Goal: Task Accomplishment & Management: Use online tool/utility

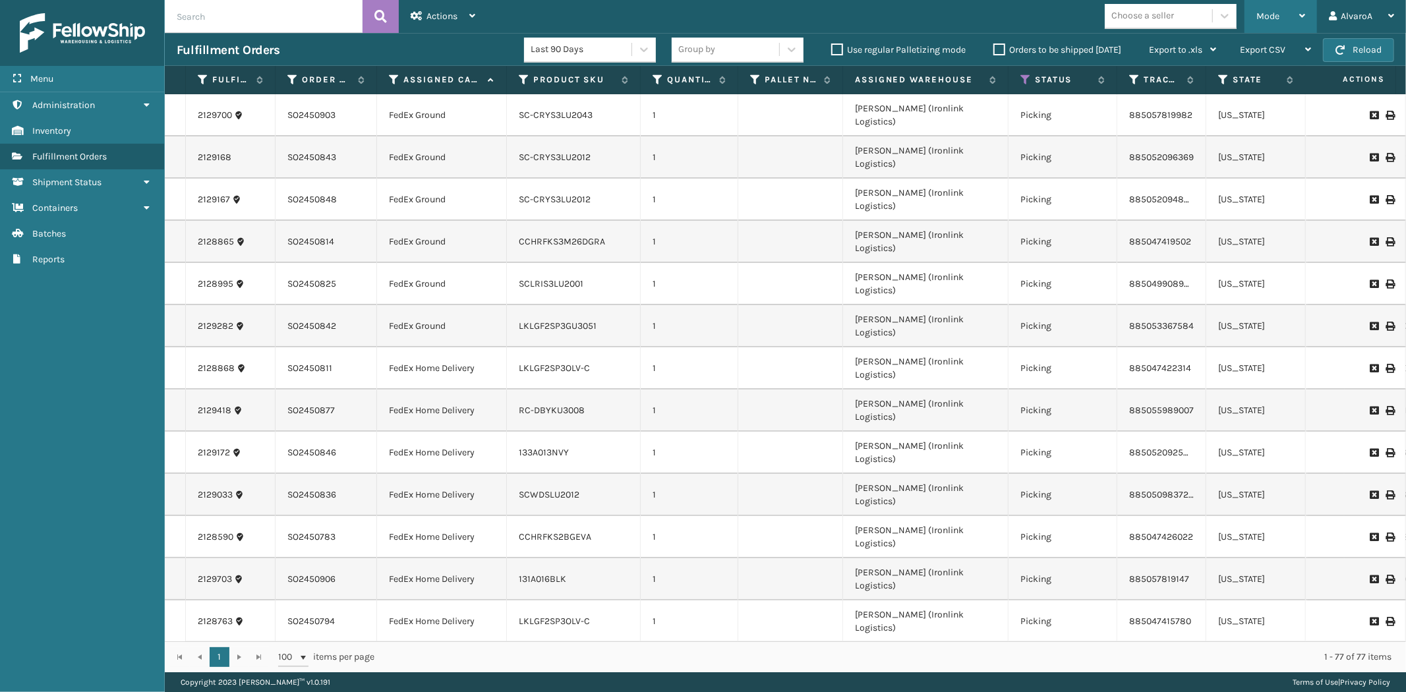
click at [1263, 16] on span "Mode" at bounding box center [1268, 16] width 23 height 11
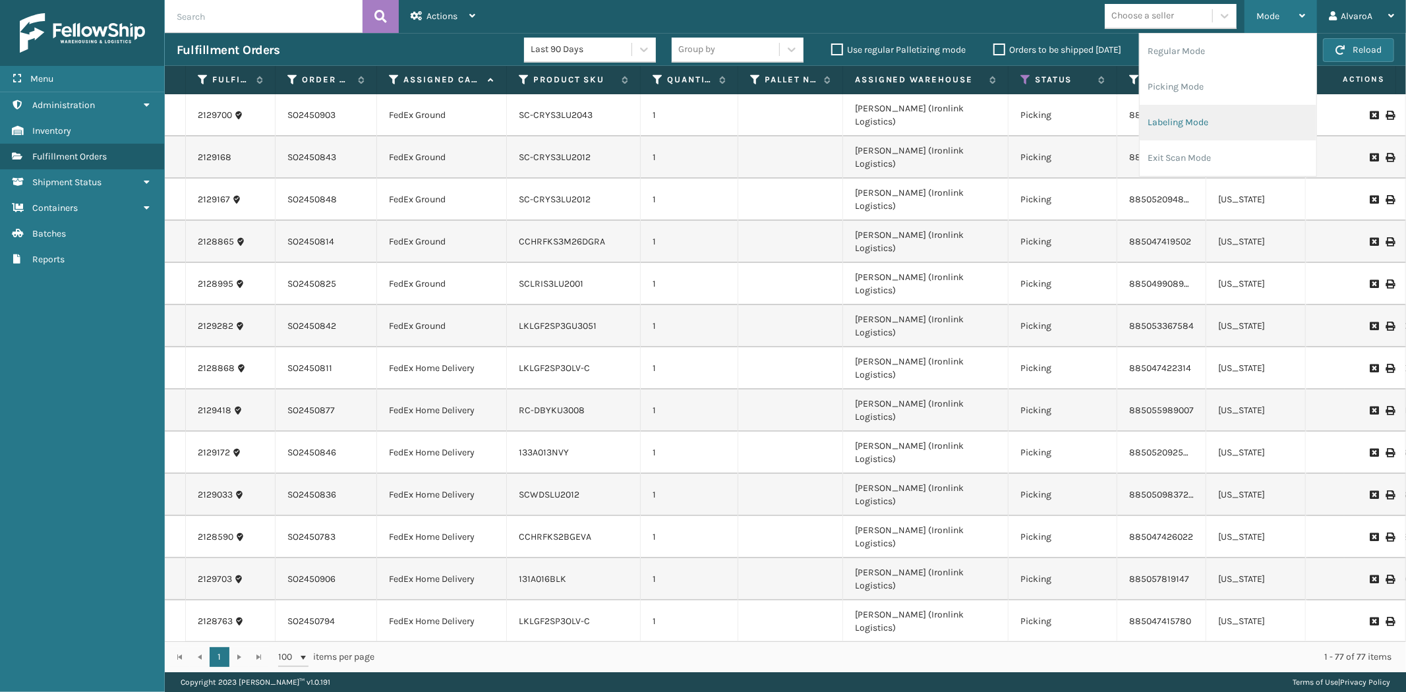
click at [1197, 128] on li "Labeling Mode" at bounding box center [1228, 123] width 177 height 36
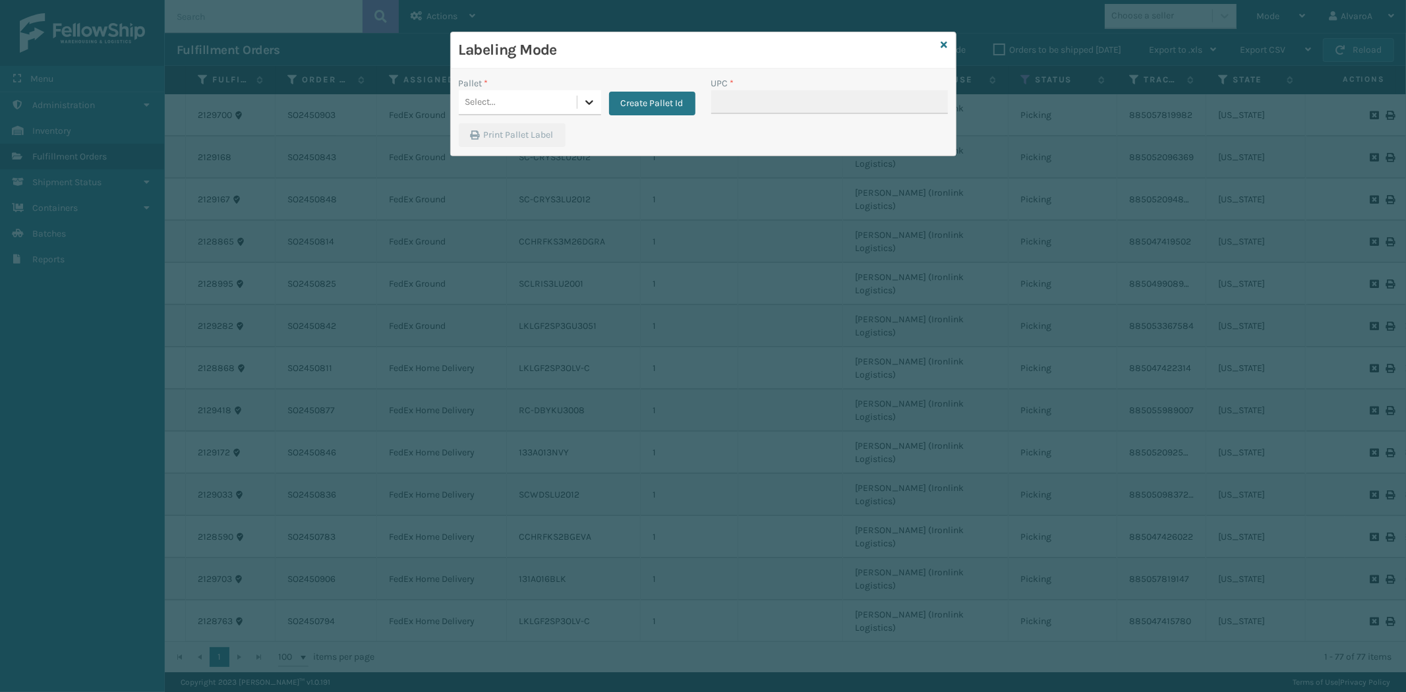
click at [589, 96] on icon at bounding box center [589, 102] width 13 height 13
click at [502, 177] on div "FDXG-HDDMZYYUVE" at bounding box center [530, 184] width 142 height 24
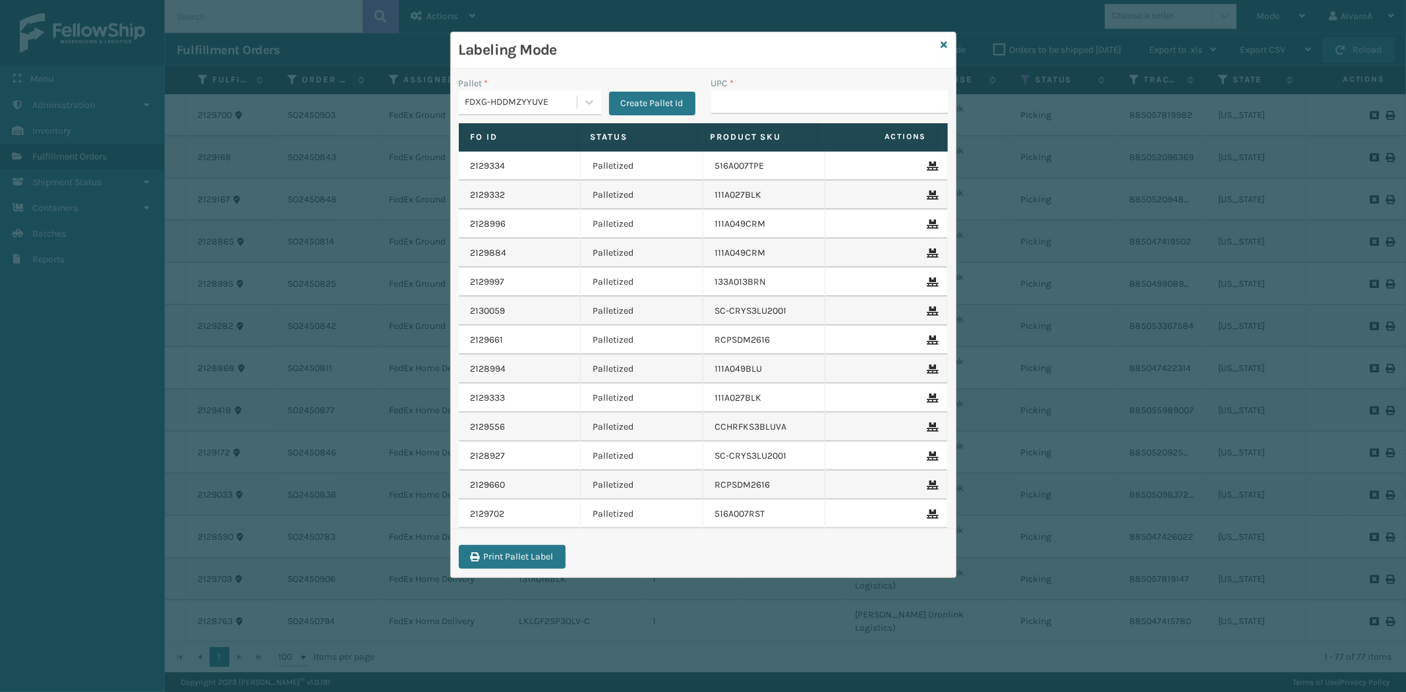
drag, startPoint x: 769, startPoint y: 84, endPoint x: 763, endPoint y: 92, distance: 9.9
click at [769, 86] on div "UPC *" at bounding box center [829, 83] width 237 height 14
click at [763, 92] on input "UPC *" at bounding box center [829, 102] width 237 height 24
paste input "RR-PRK1CP3003"
type input "RR-PRK1CP3003"
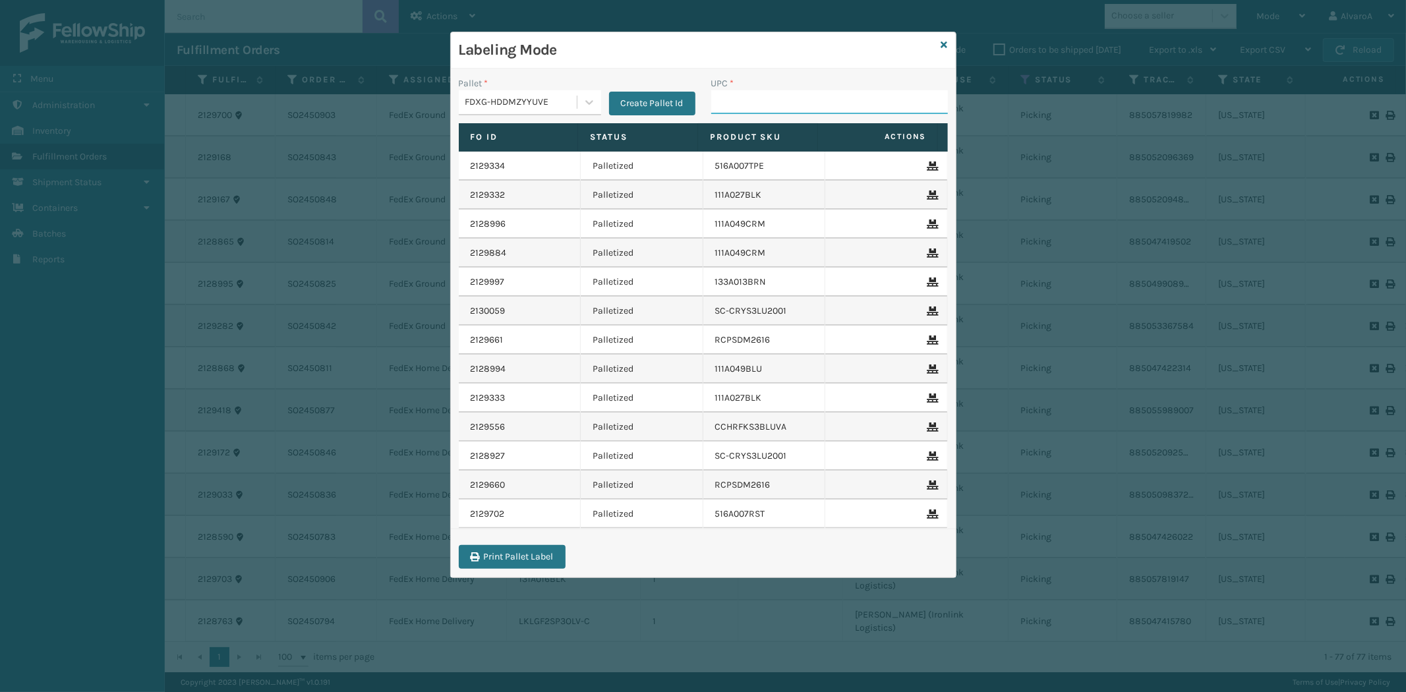
paste input "131A016BLK"
type input "131A016BLK"
paste input "231A009CAR"
type input "231A009CAR"
paste input "LKLGF2SP1GU3051"
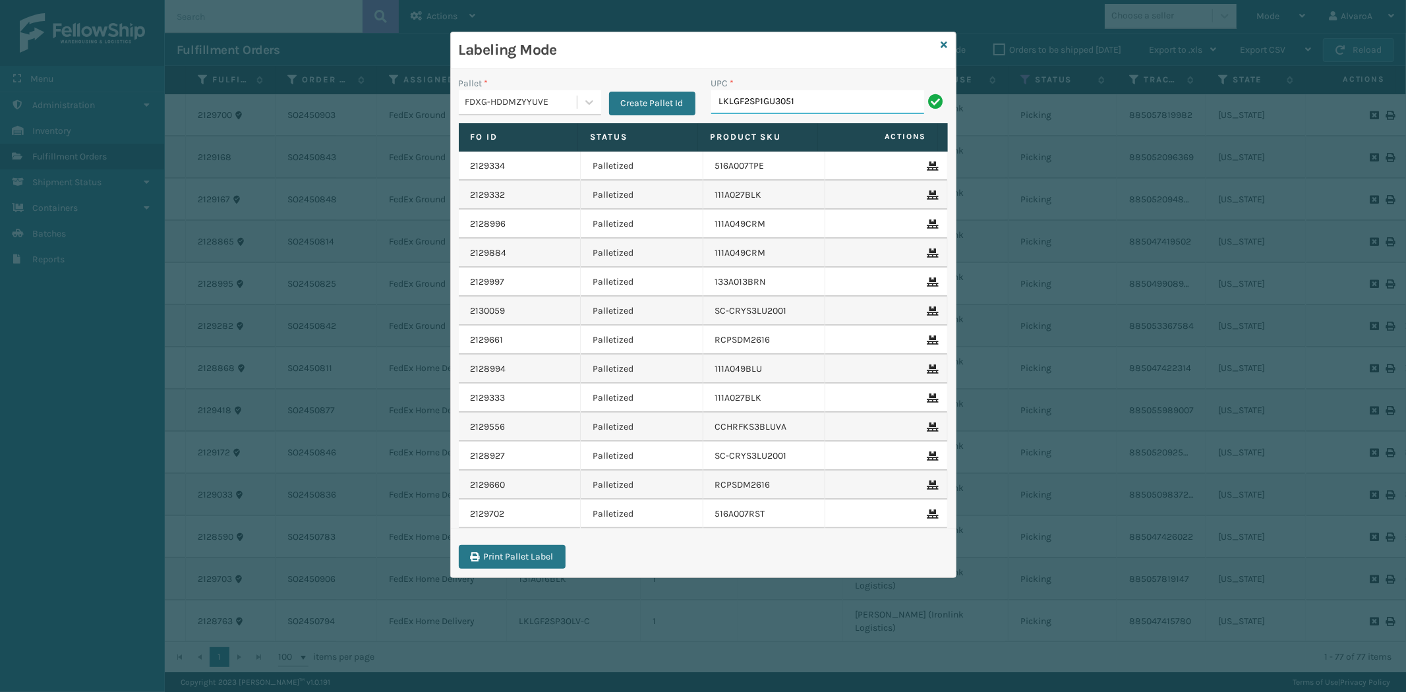
type input "LKLGF2SP1GU3051"
paste input "CCHRFKS2M26DGRA"
type input "CCHRFKS2M26DGRA"
paste input "CCHRFKS2BLUVA"
type input "CCHRFKS2BLUVA"
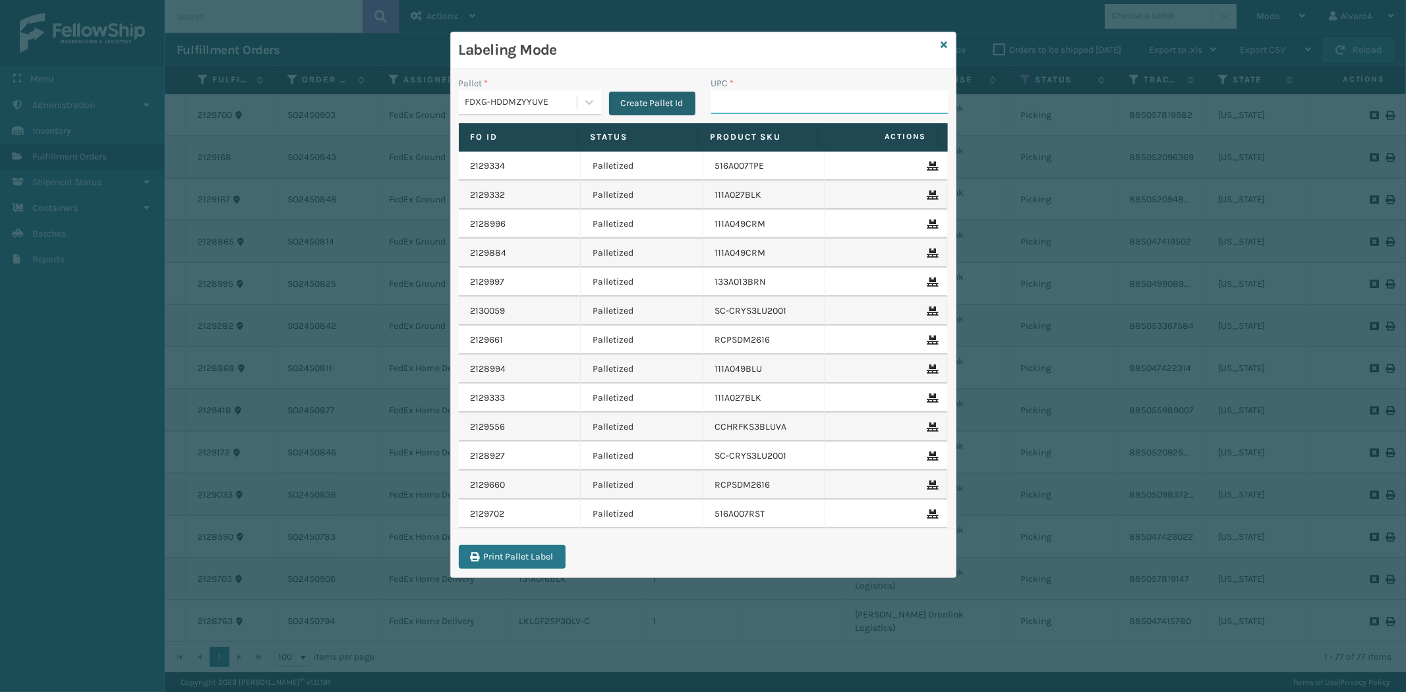
paste input "133A013NVY"
type input "133A013NVY"
paste input "LKLGF2SP3GU3051"
type input "LKLGF2SP3GU3051"
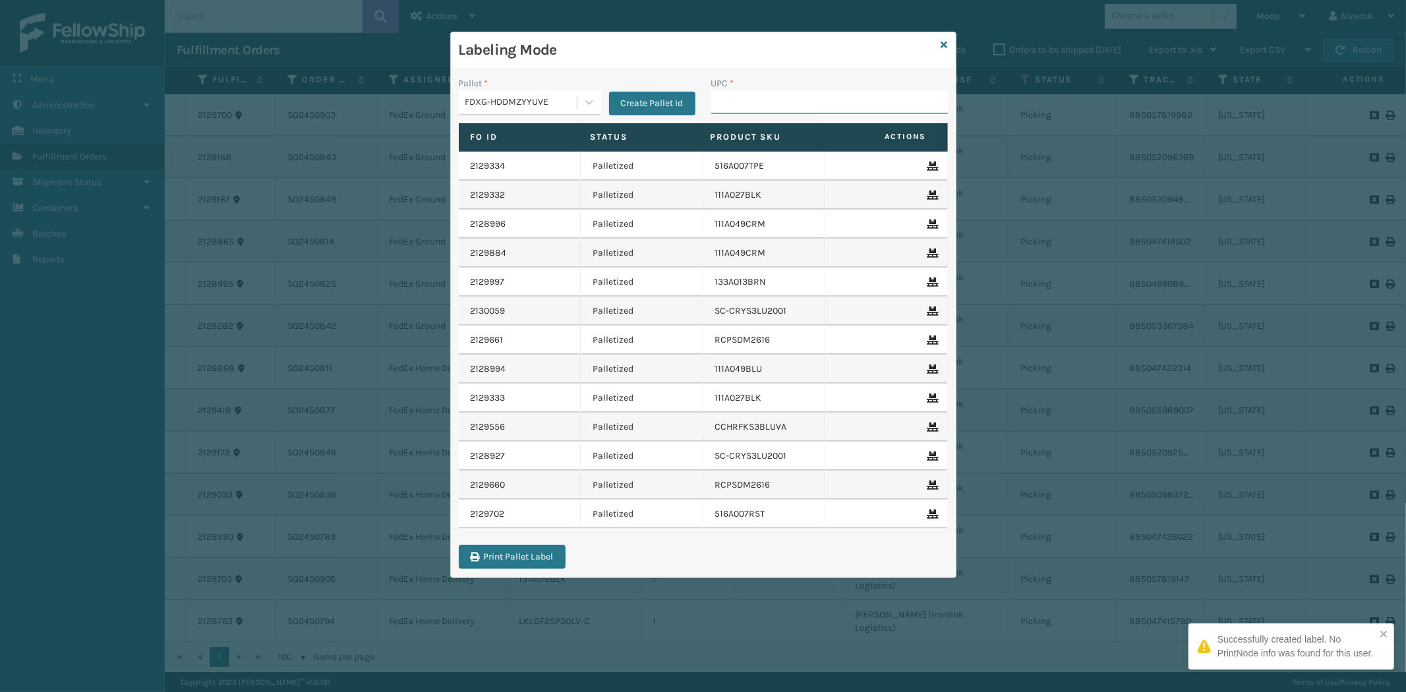
paste input "CCHRFKS3BGEVA"
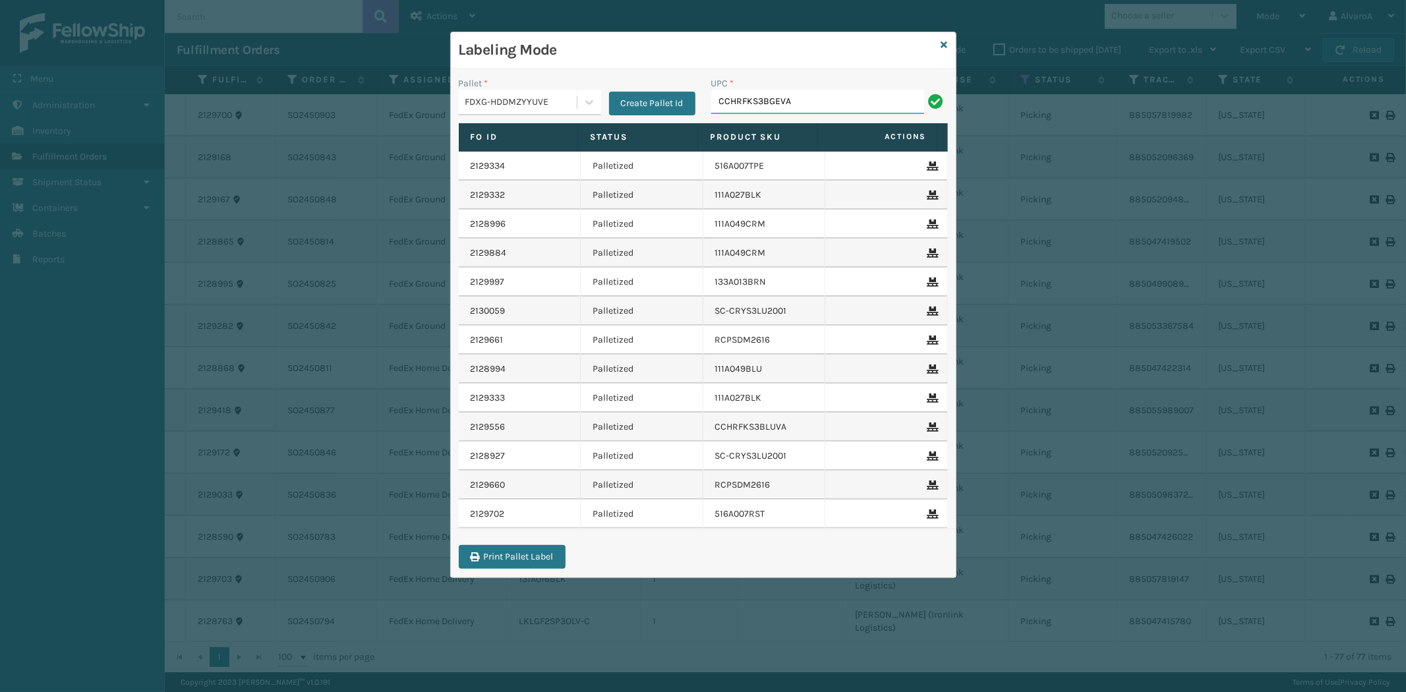
type input "CCHRFKS3BGEVA"
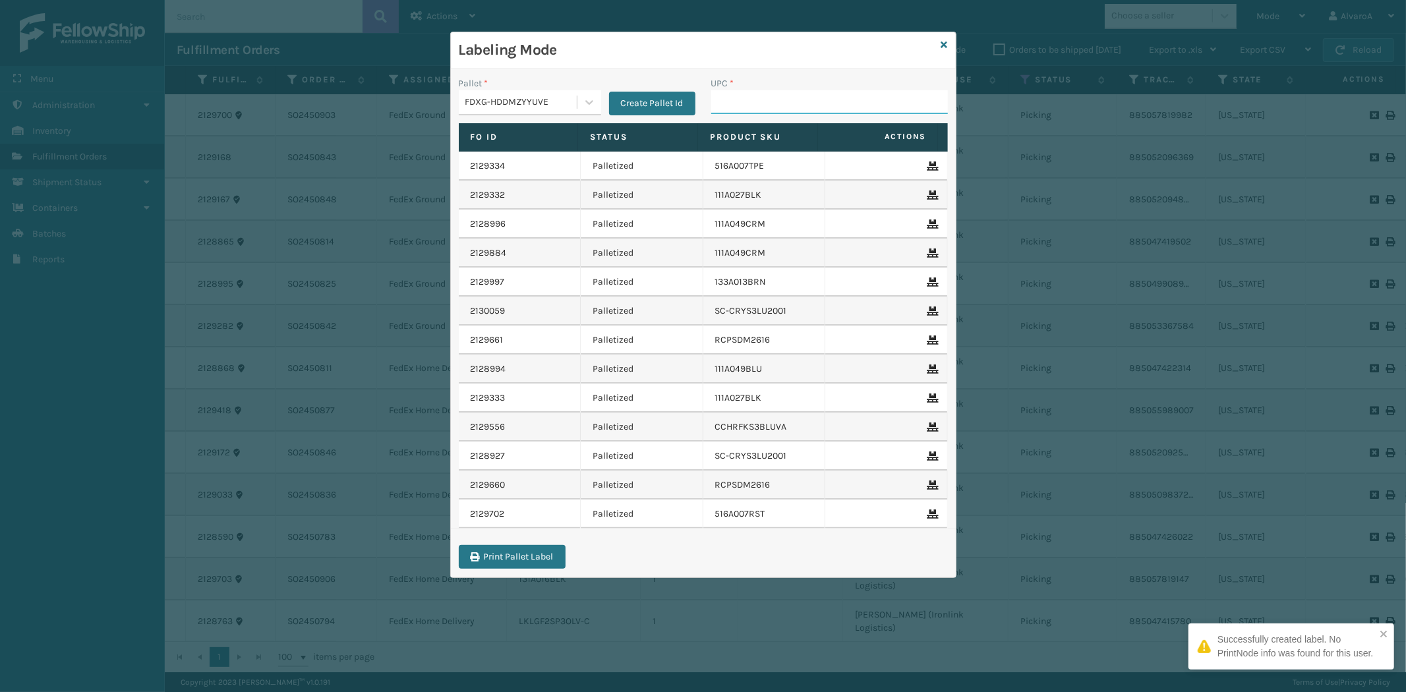
paste input "114A063OAT"
type input "114A063OAT"
paste input "LKLGF2SP3OLV-C"
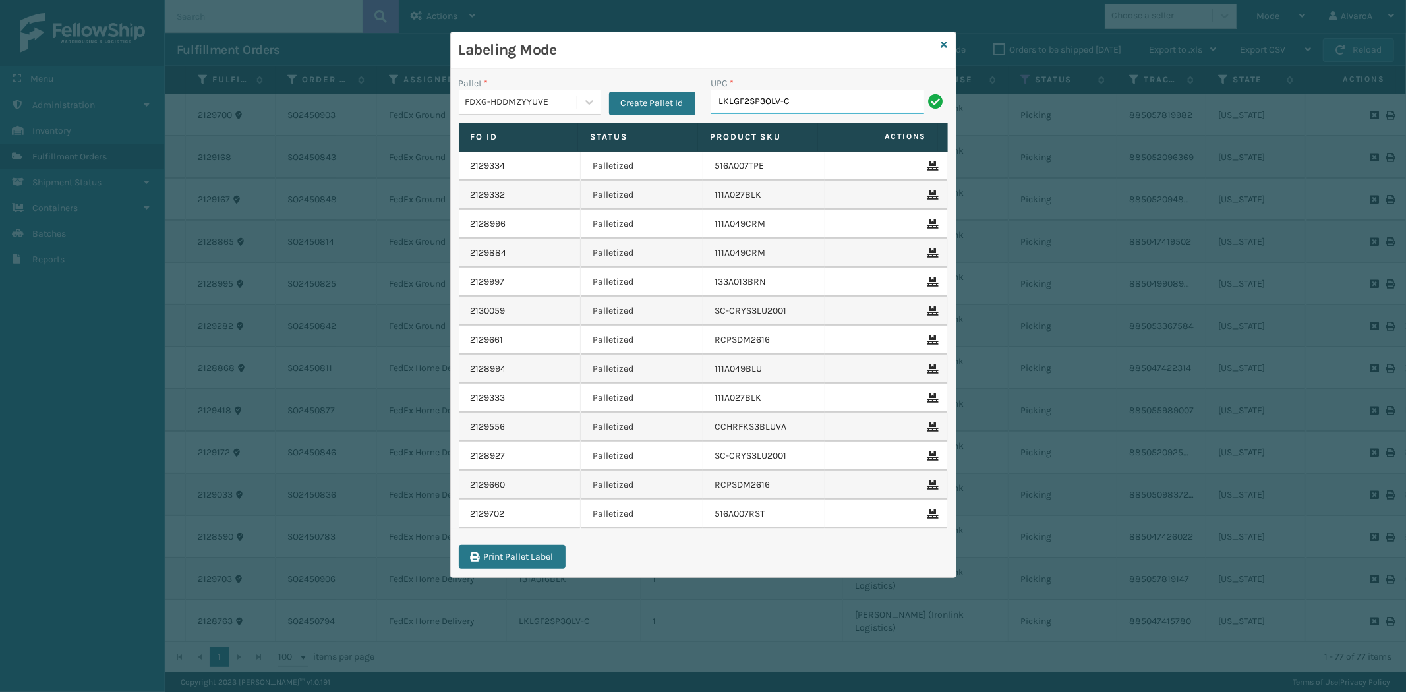
type input "LKLGF2SP3OLV-C"
paste input "111A007IVO"
type input "111A007IVO"
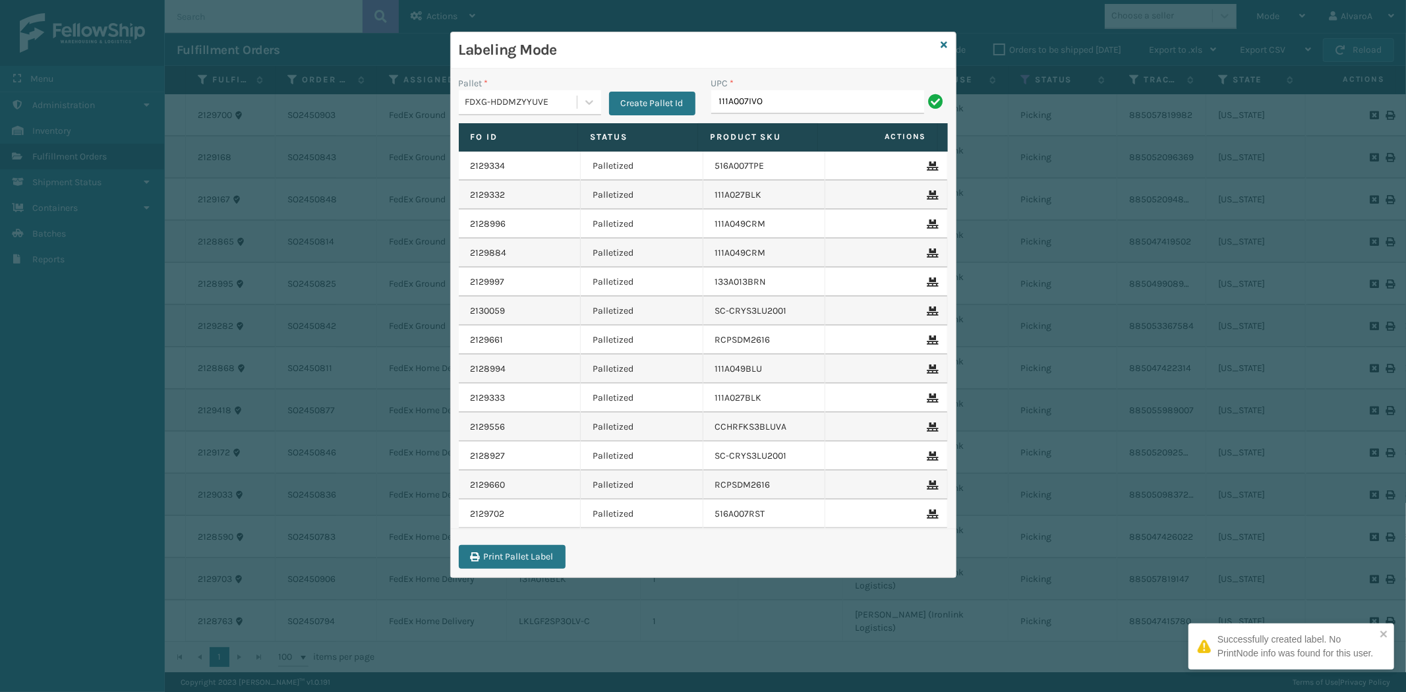
type input "111A007IVO"
paste input "CCHRFKS3M26DGRA"
type input "CCHRFKS3M26DGRA"
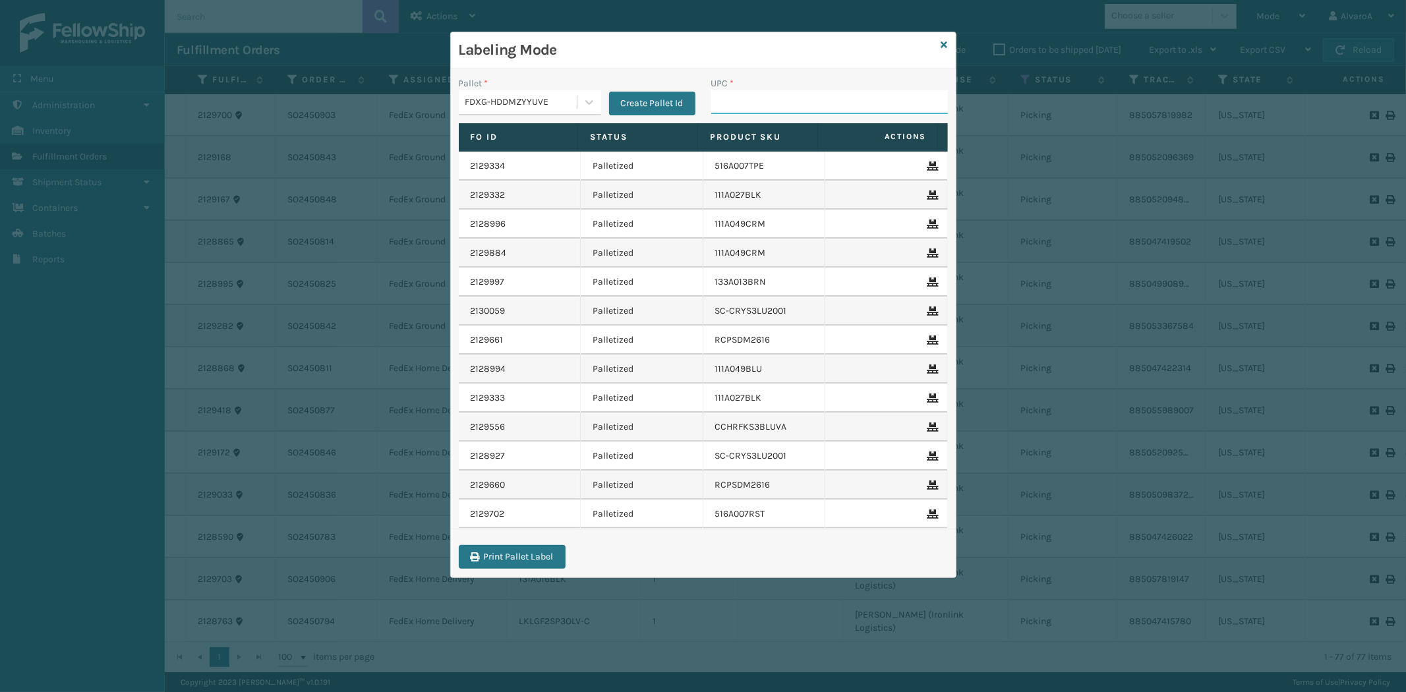
paste input "CCHRFKS2BGEVA"
type input "CCHRFKS2BGEVA"
paste input "SC-CRYS3LU2012"
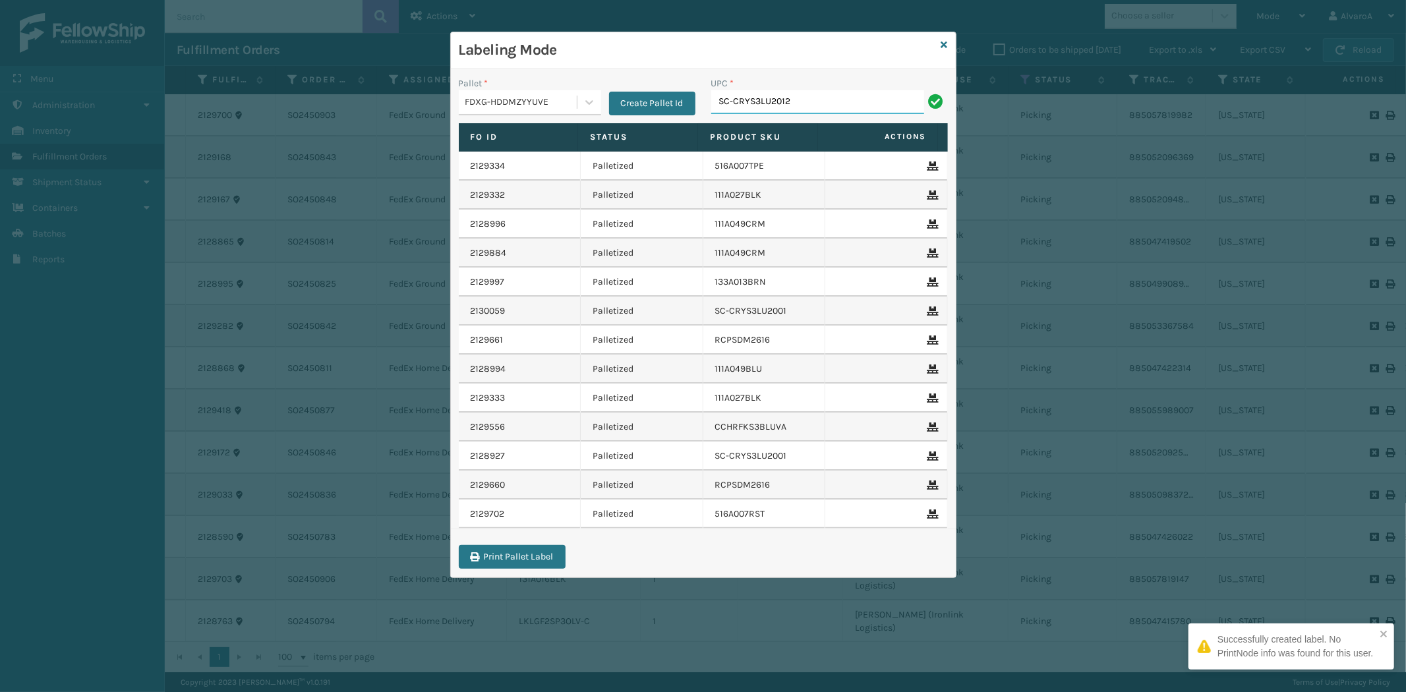
type input "SC-CRYS3LU2012"
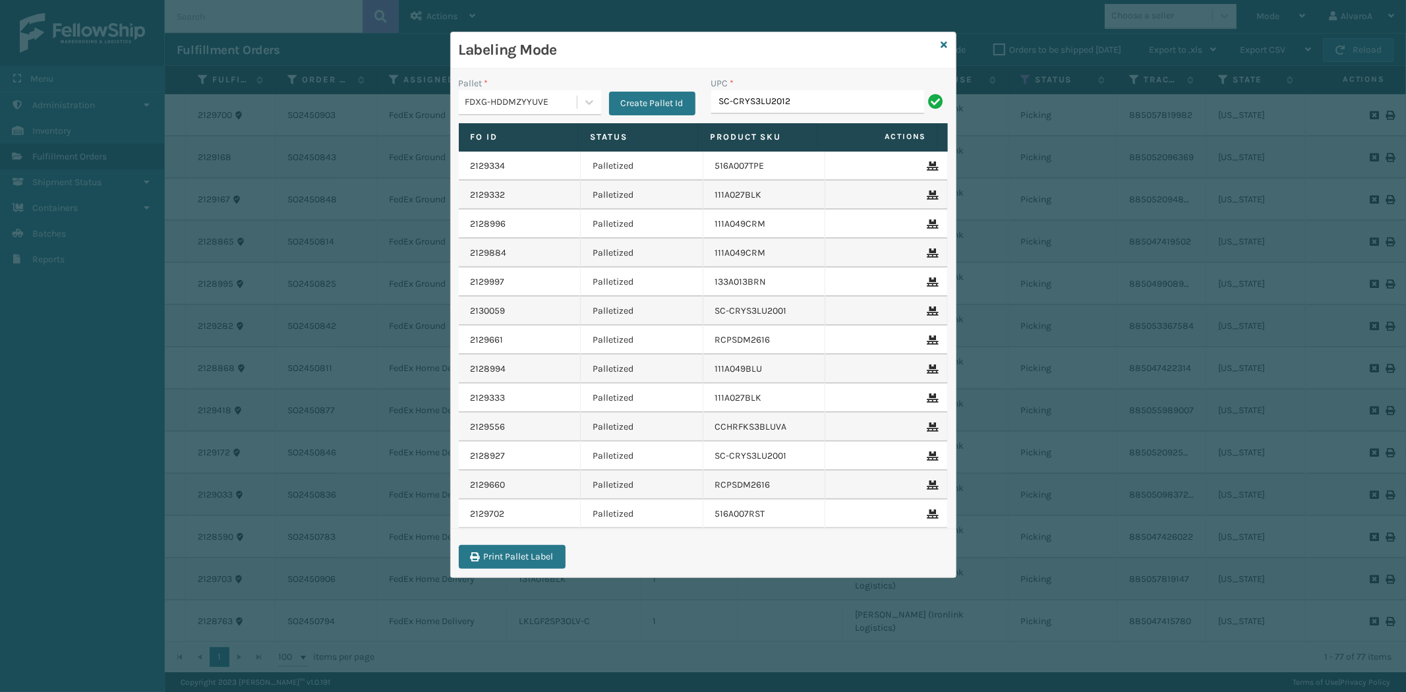
type input "SC-CRYS3LU2012"
paste input "123A036LTG"
type input "123A036LTG"
paste input "RC-DBYM2616"
type input "RC-DBYM2616"
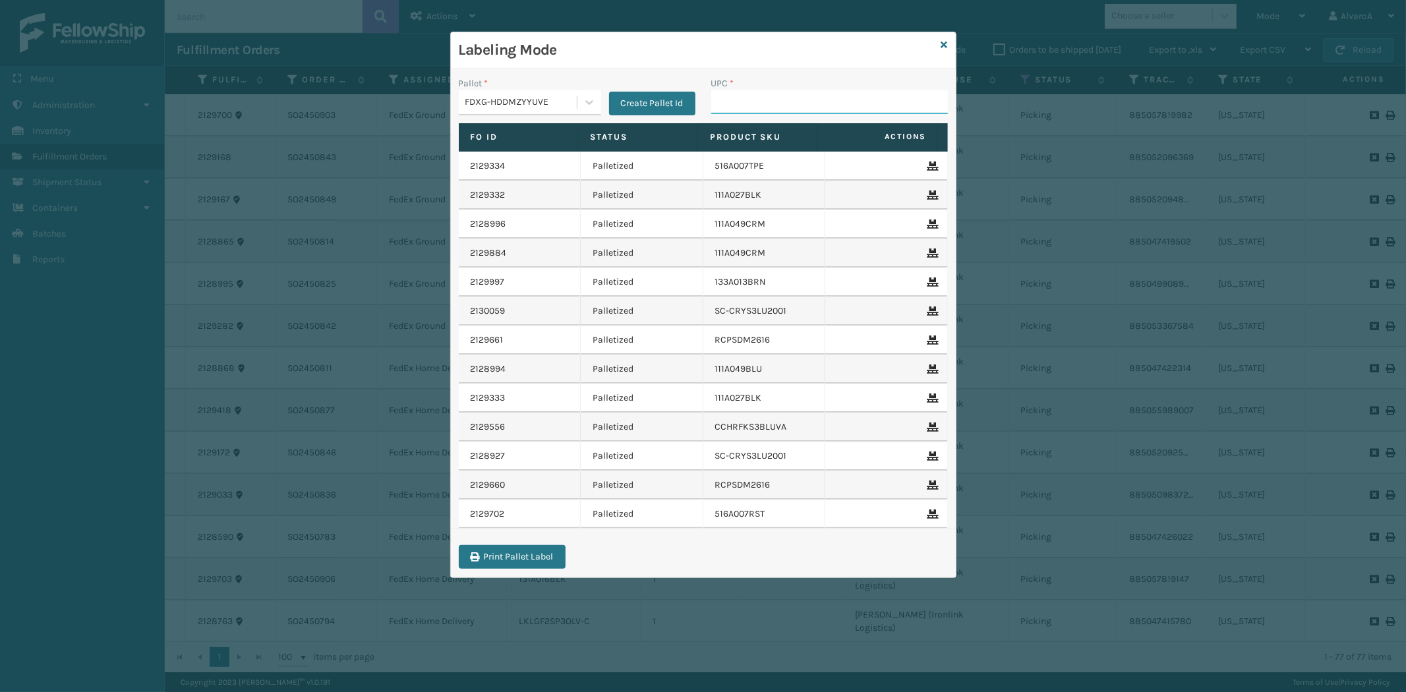
paste input "SCLRIS3LU2001"
type input "SCLRIS3LU2001"
paste input "SCWDSLU2012"
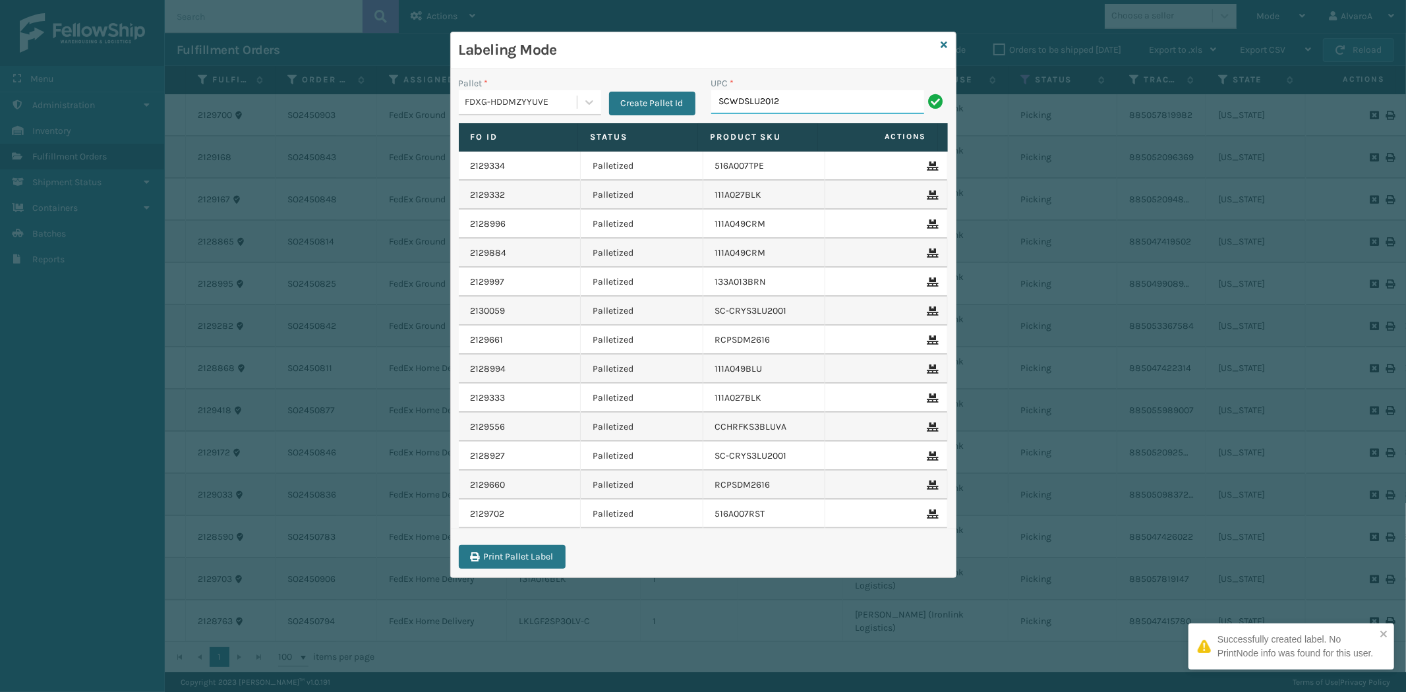
type input "SCWDSLU2012"
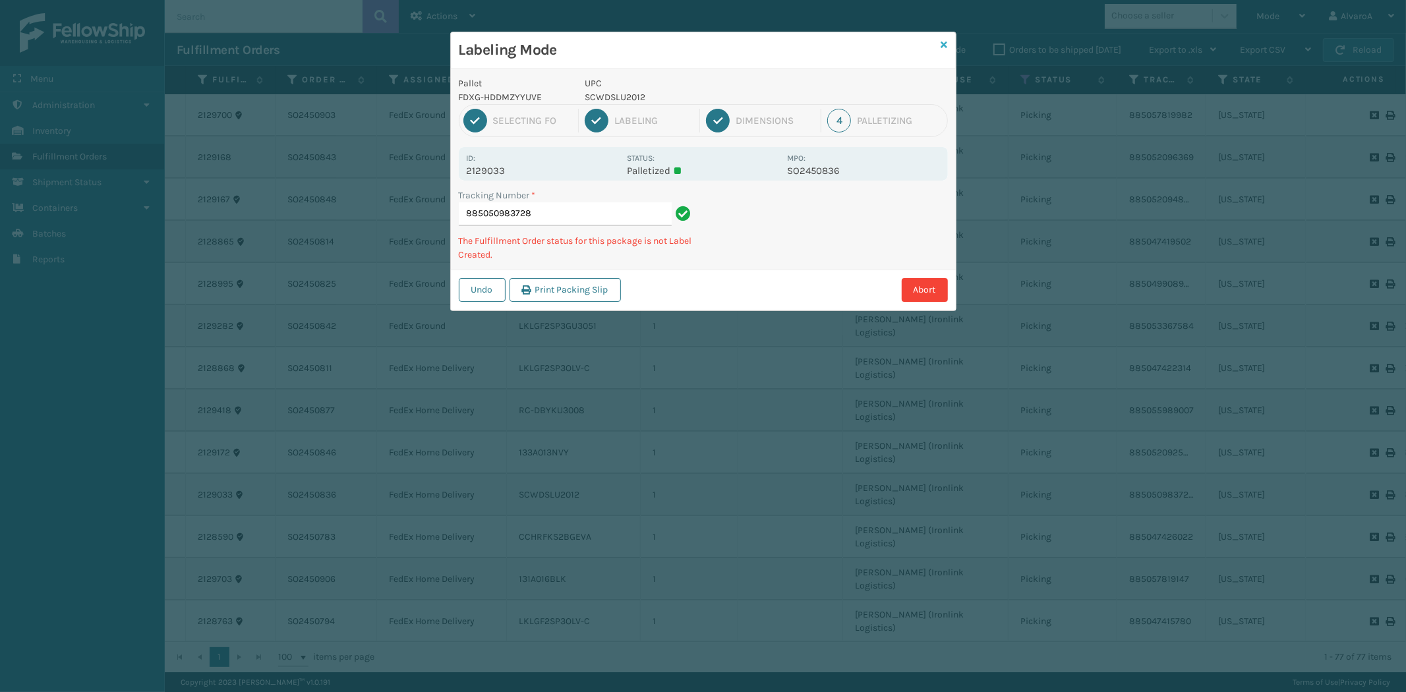
click at [941, 44] on icon at bounding box center [944, 44] width 7 height 9
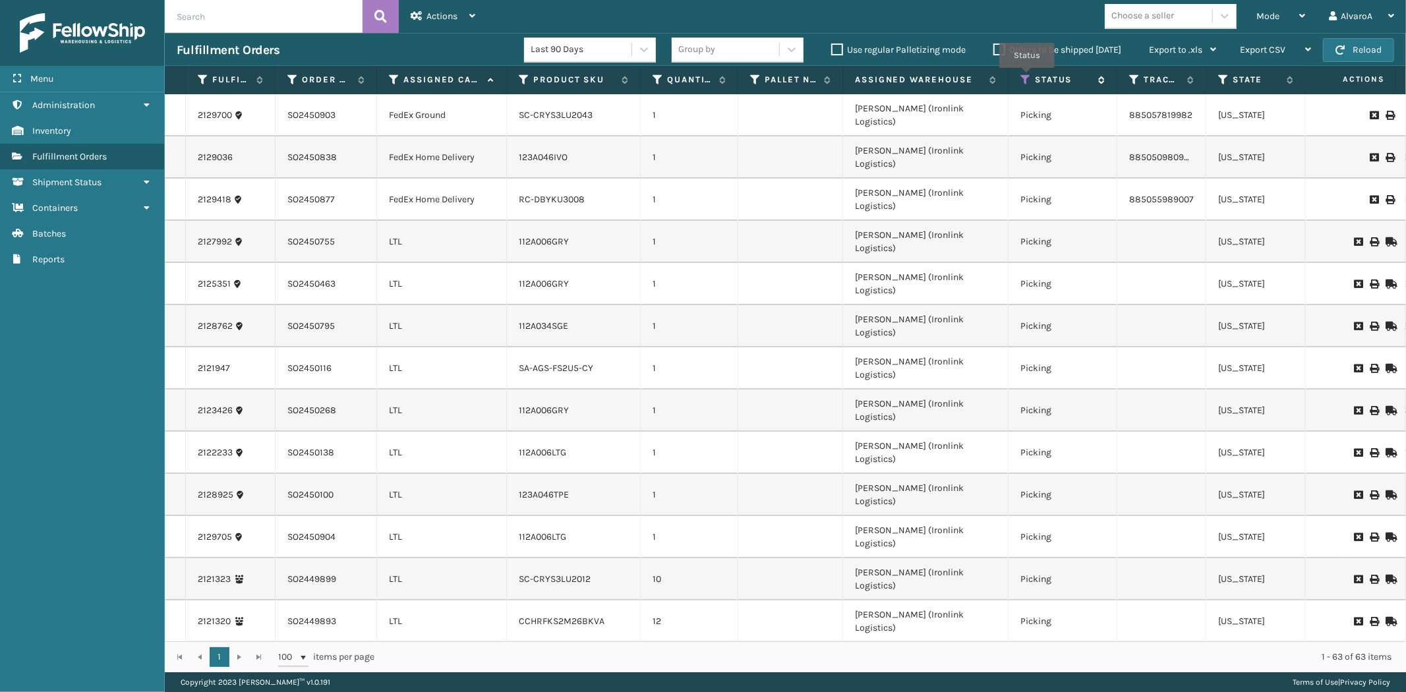
click at [1027, 77] on icon at bounding box center [1026, 80] width 11 height 12
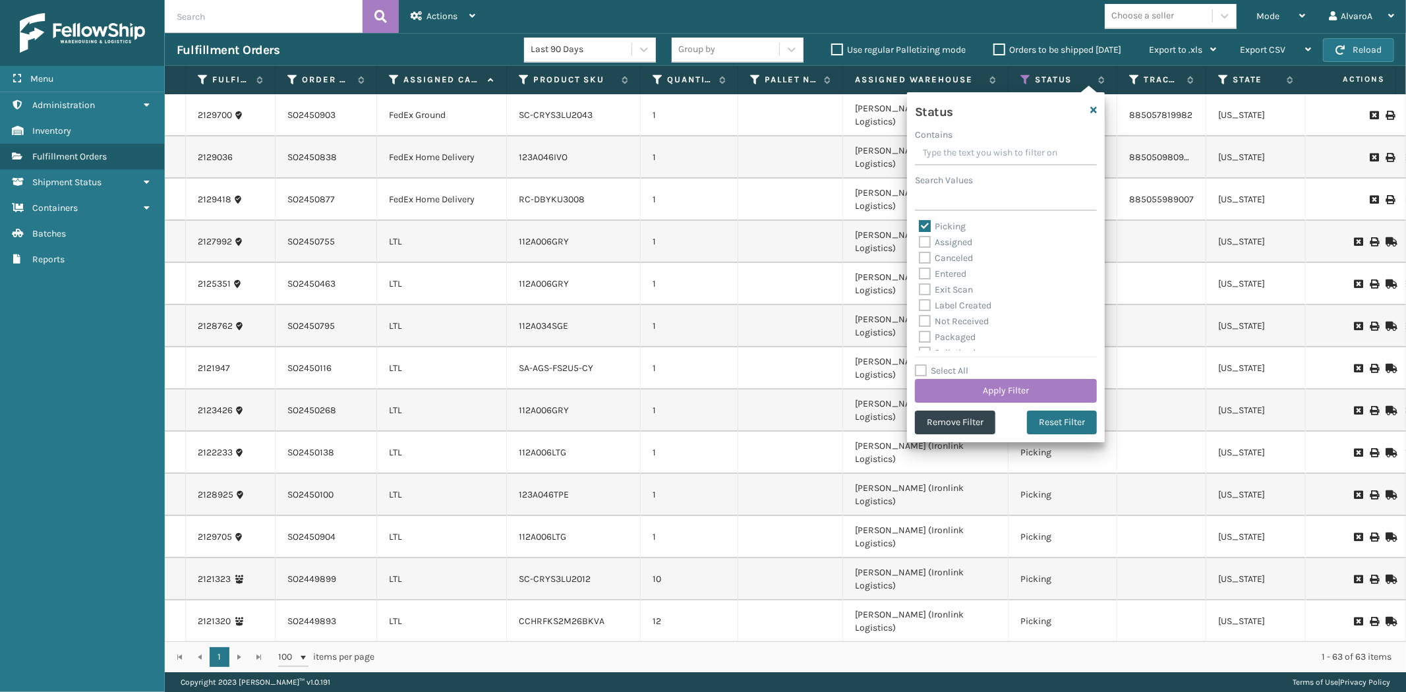
click at [923, 225] on label "Picking" at bounding box center [942, 226] width 47 height 11
click at [920, 225] on input "Picking" at bounding box center [919, 223] width 1 height 9
checkbox input "false"
click at [923, 283] on label "Palletized" at bounding box center [947, 279] width 57 height 11
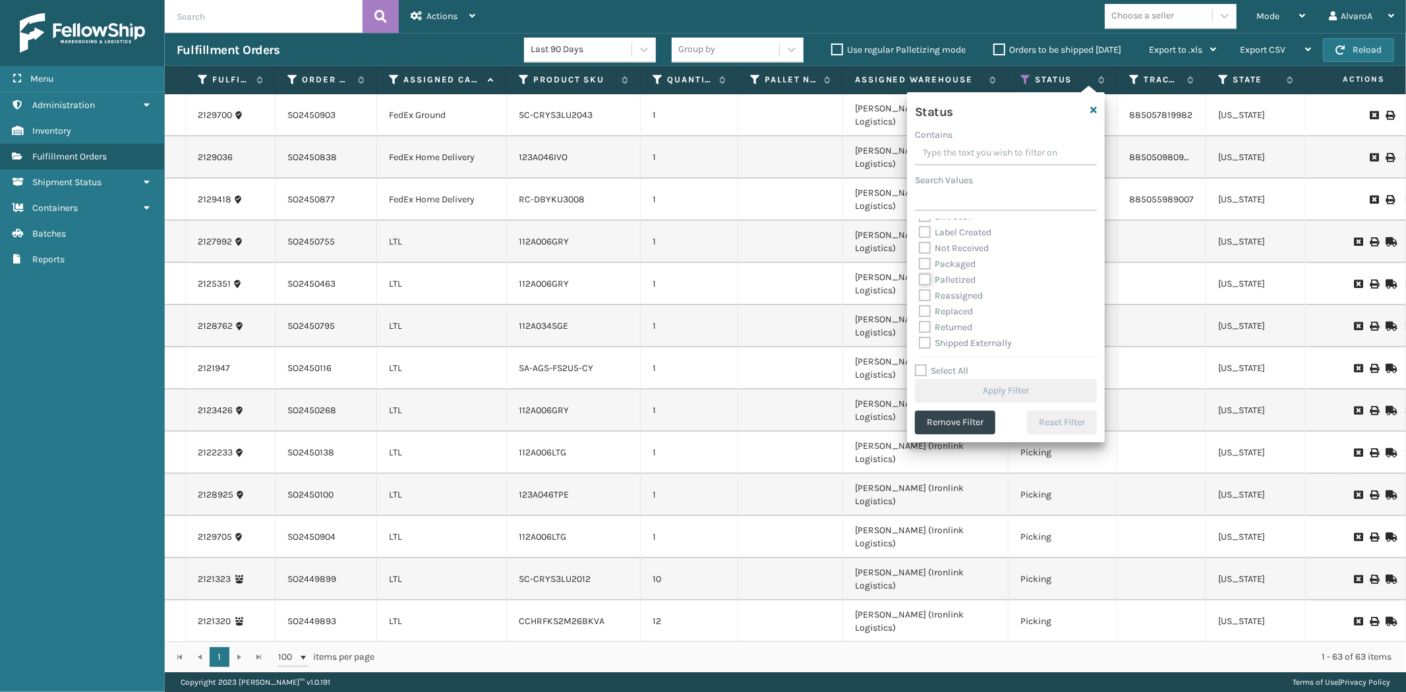
click at [920, 281] on input "Palletized" at bounding box center [919, 276] width 1 height 9
checkbox input "true"
click at [962, 396] on button "Apply Filter" at bounding box center [1006, 391] width 182 height 24
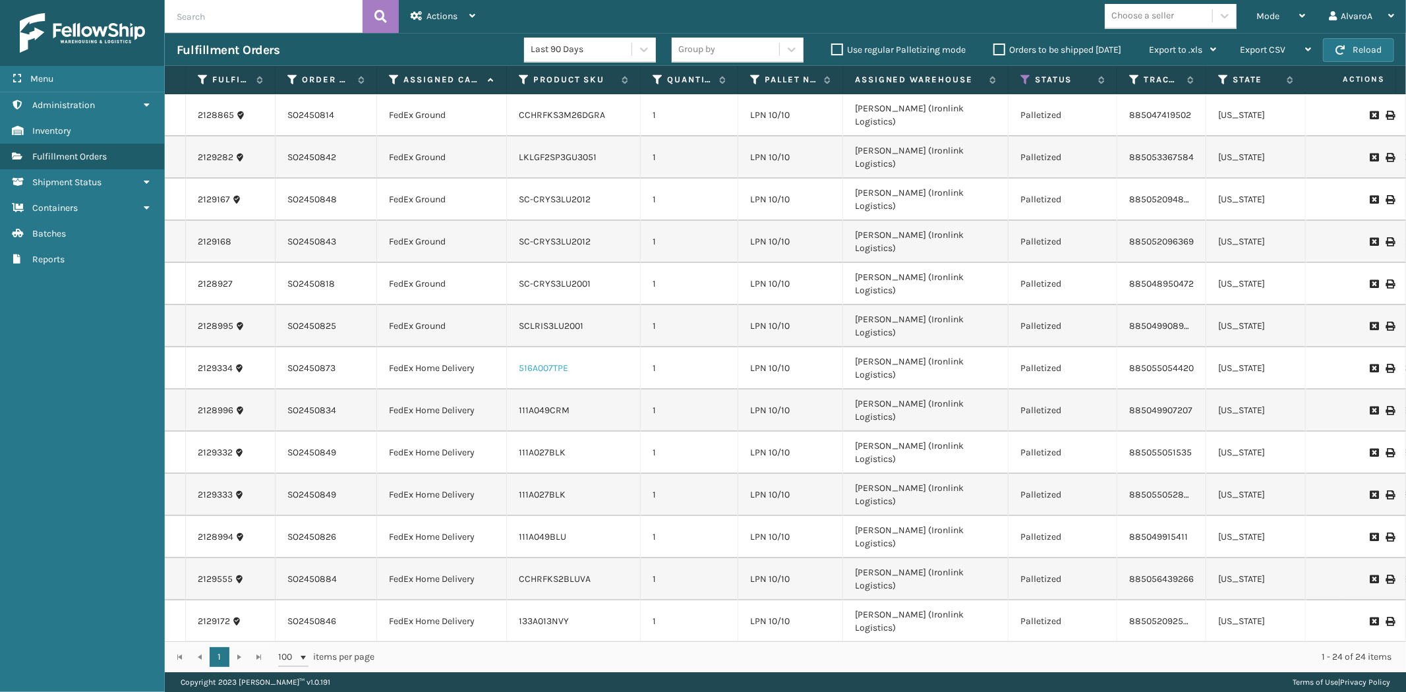
scroll to position [5, 0]
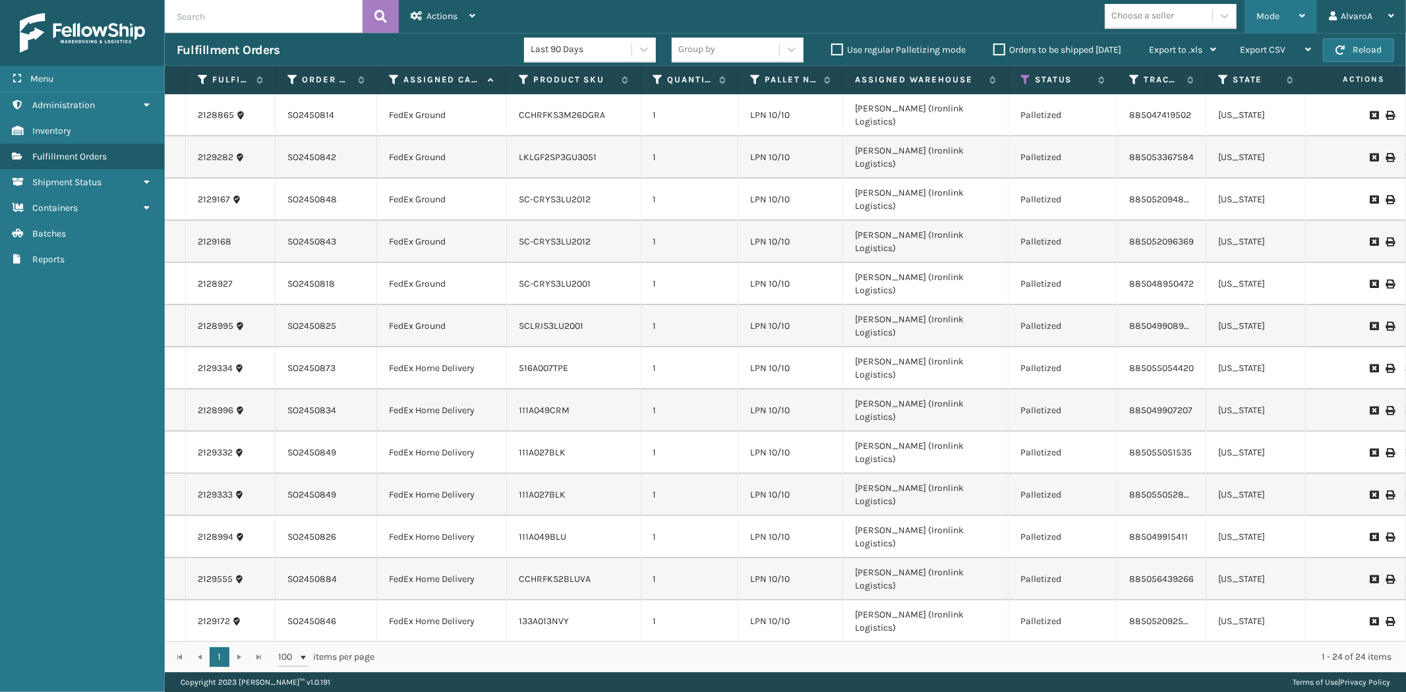
click at [1292, 23] on div "Mode" at bounding box center [1281, 16] width 49 height 33
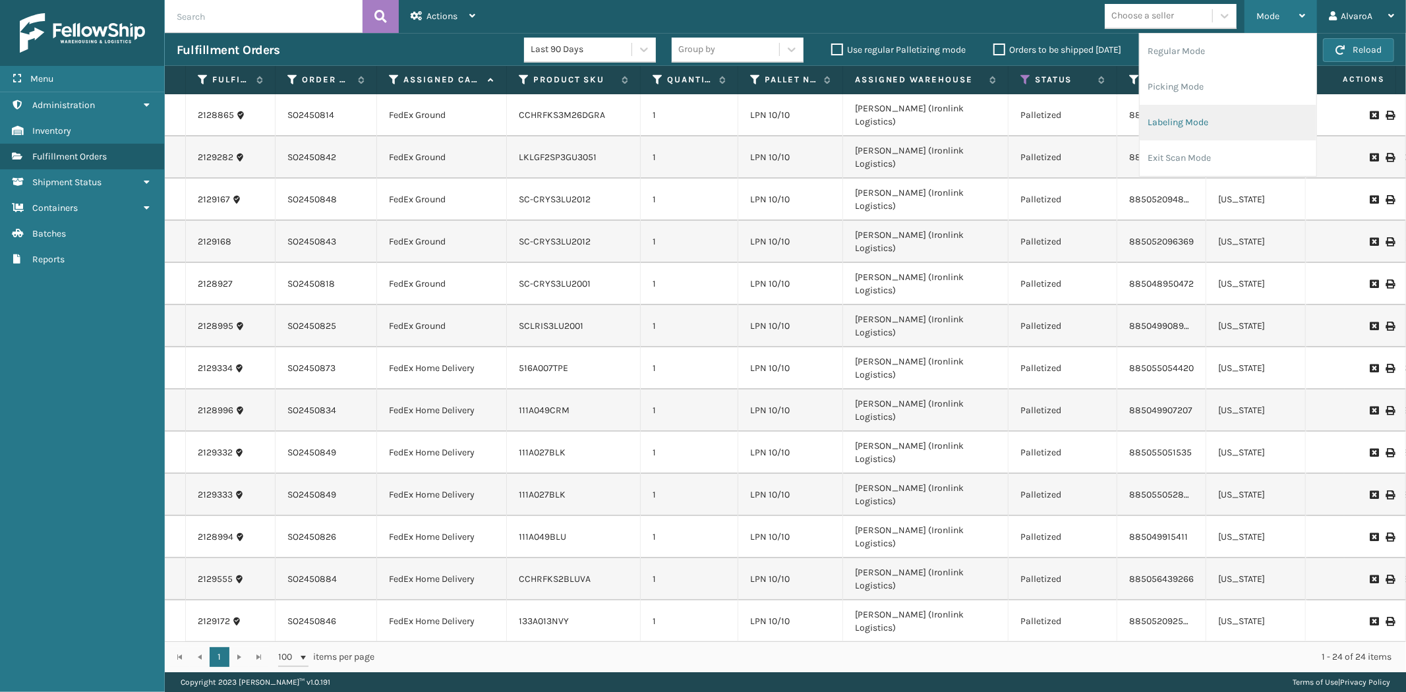
click at [1202, 135] on li "Labeling Mode" at bounding box center [1228, 123] width 177 height 36
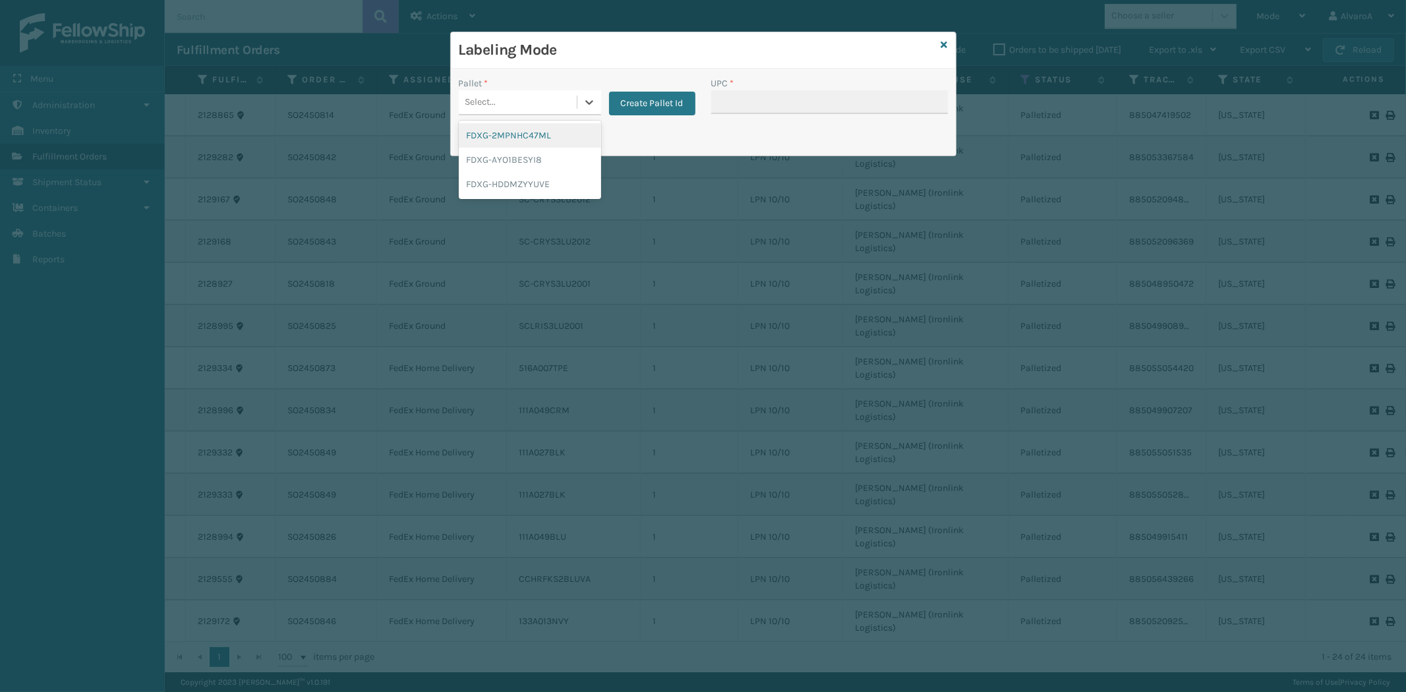
click at [576, 102] on div "Select..." at bounding box center [518, 103] width 118 height 22
click at [534, 179] on div "FDXG-HDDMZYYUVE" at bounding box center [530, 184] width 142 height 24
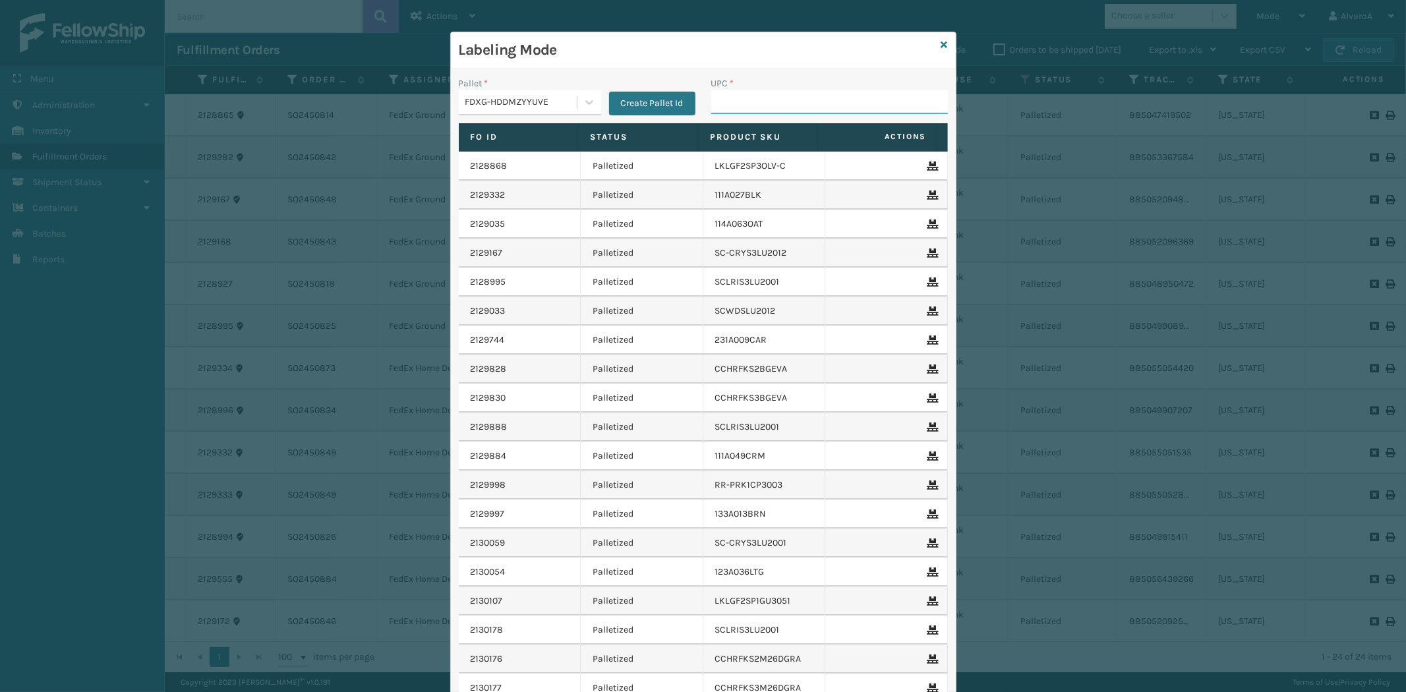
click at [763, 96] on input "UPC *" at bounding box center [829, 102] width 237 height 24
paste input "123A046IVO"
type input "123A046IVO"
paste input "SC-CRYS3LU2043"
type input "SC-CRYS3LU2043"
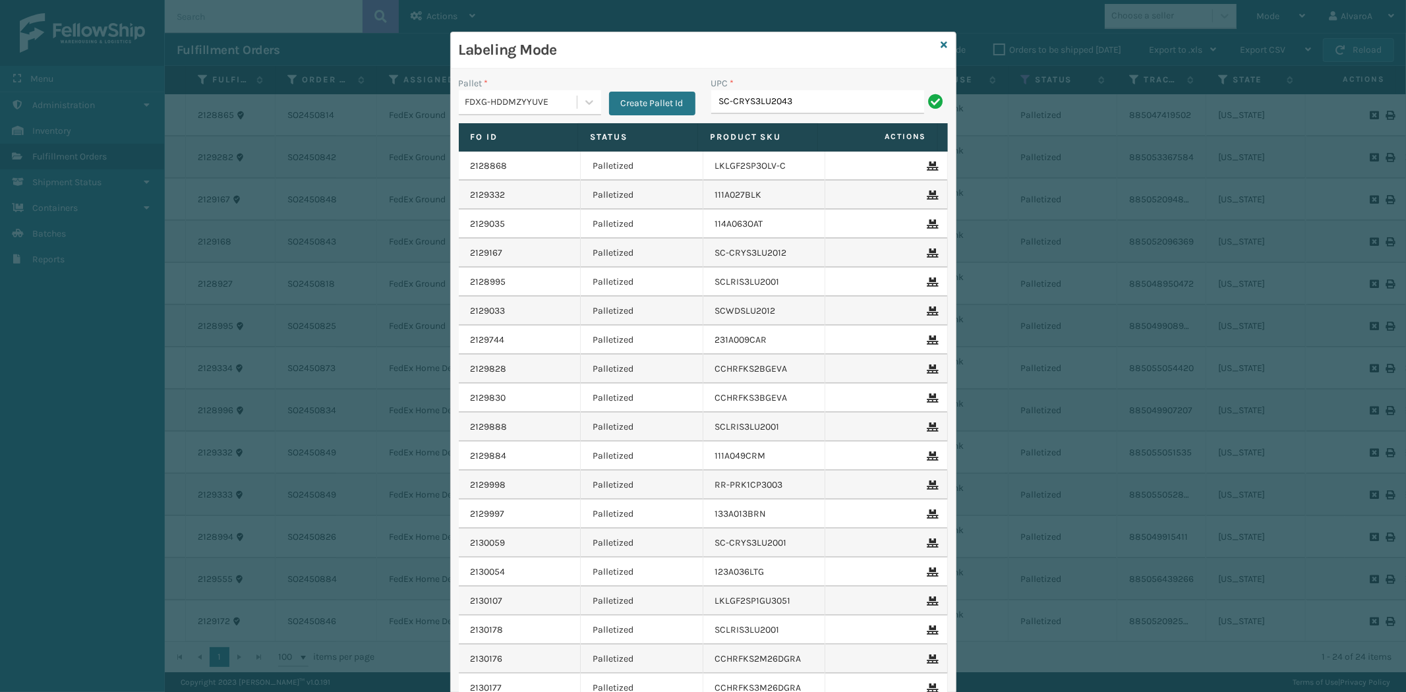
type input "SC-CRYS3LU2043"
click at [723, 112] on input "UPC *" at bounding box center [829, 102] width 237 height 24
type input "SC-CRYS3LU2012"
type input "SCWDSLU2012"
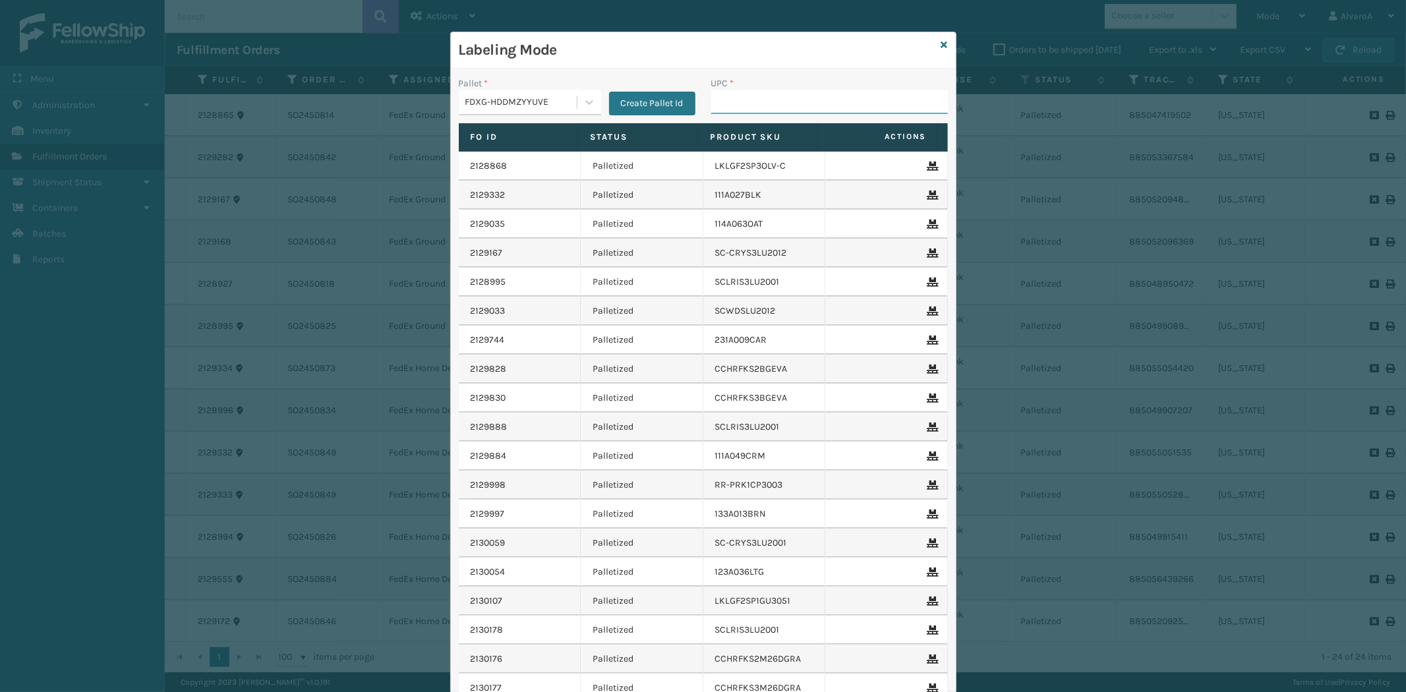
click at [728, 107] on input "UPC *" at bounding box center [829, 102] width 237 height 24
type input "133A013BRN"
type input "LKLGF2SP3GU3051"
click at [729, 98] on input "UPC *" at bounding box center [829, 102] width 237 height 24
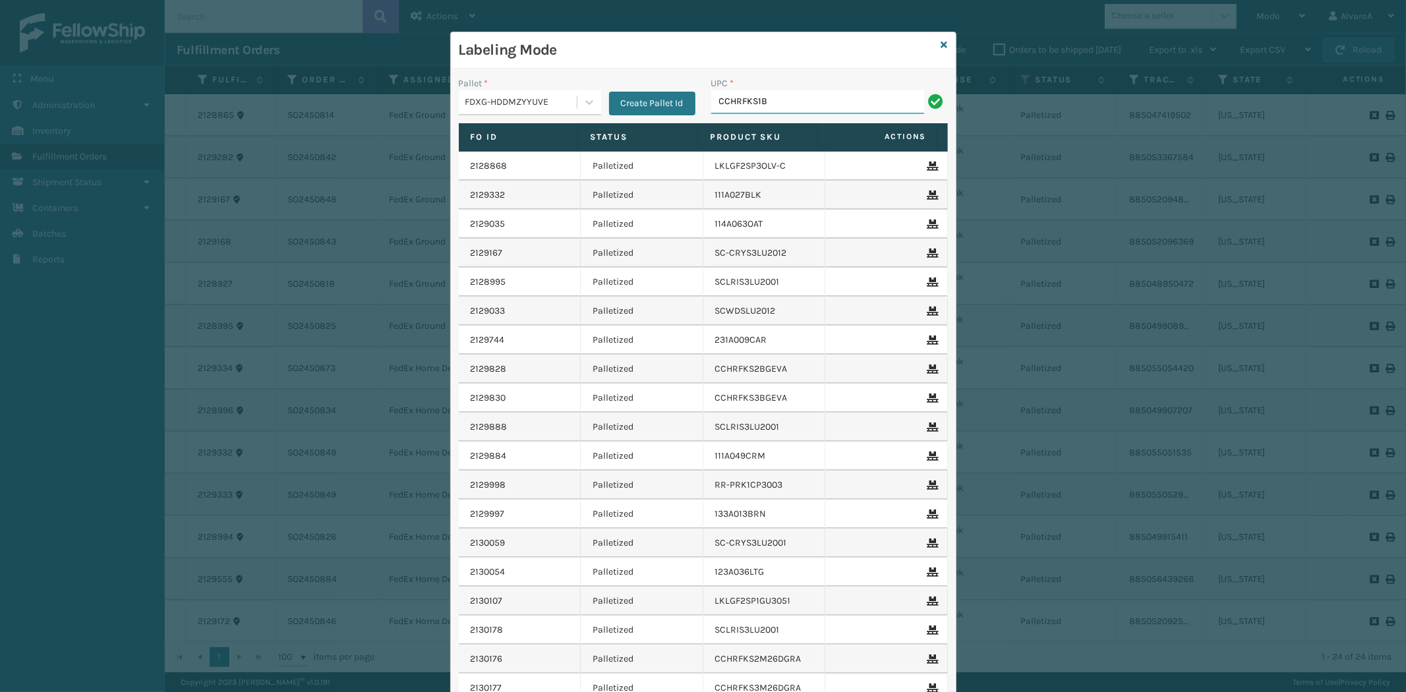
type input "CCHRFKS1BGEVA"
drag, startPoint x: 728, startPoint y: 96, endPoint x: 728, endPoint y: 74, distance: 21.8
click at [729, 96] on input "UPC *" at bounding box center [829, 102] width 237 height 24
type input "RC-DBYKU3008"
click at [941, 43] on icon at bounding box center [944, 44] width 7 height 9
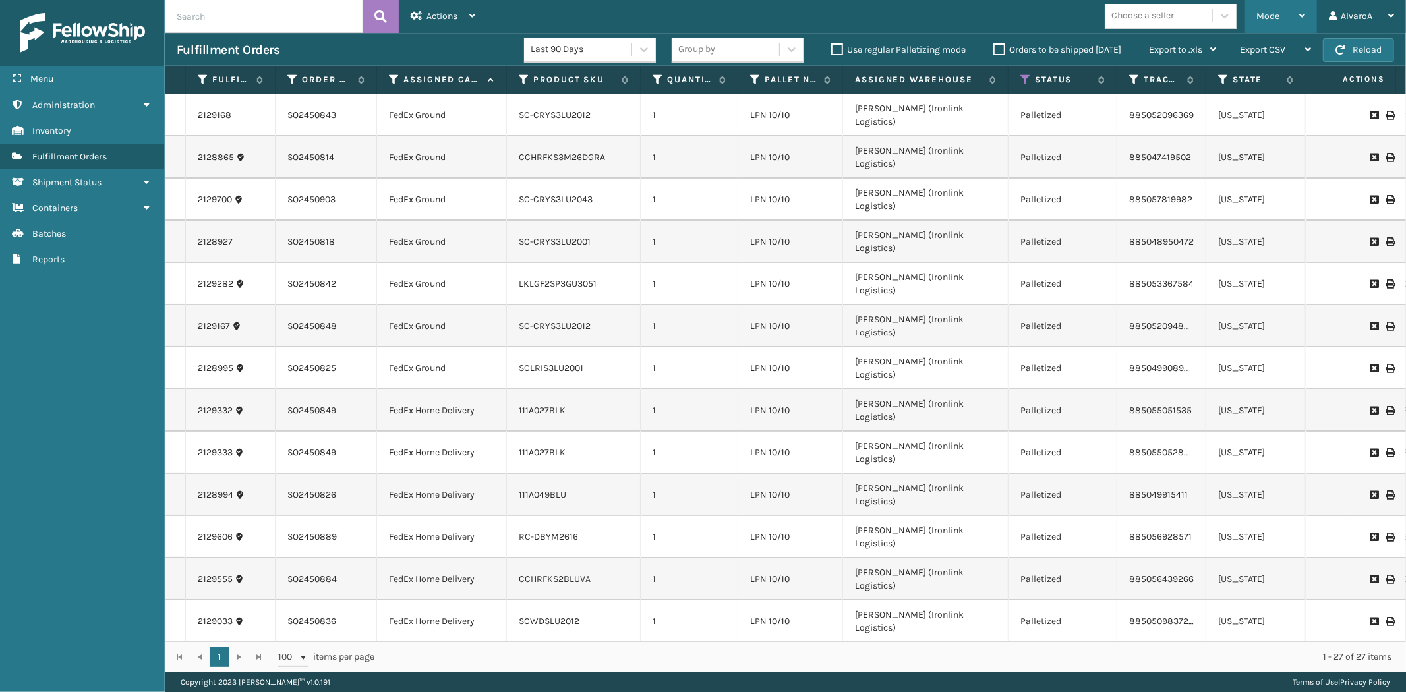
drag, startPoint x: 1292, startPoint y: 16, endPoint x: 1288, endPoint y: 24, distance: 8.3
click at [1288, 24] on div "Mode" at bounding box center [1281, 16] width 49 height 33
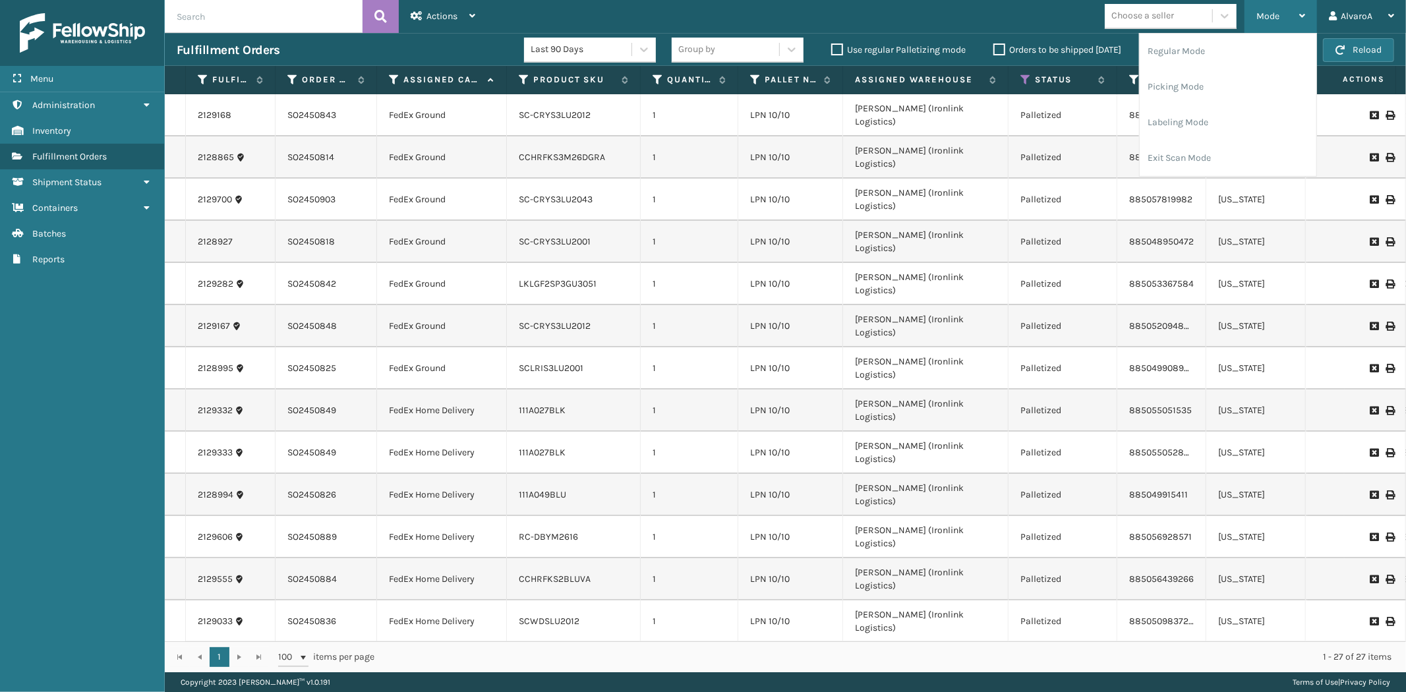
click at [1172, 176] on div "Regular Mode Picking Mode Labeling Mode Exit Scan Mode" at bounding box center [1228, 105] width 178 height 144
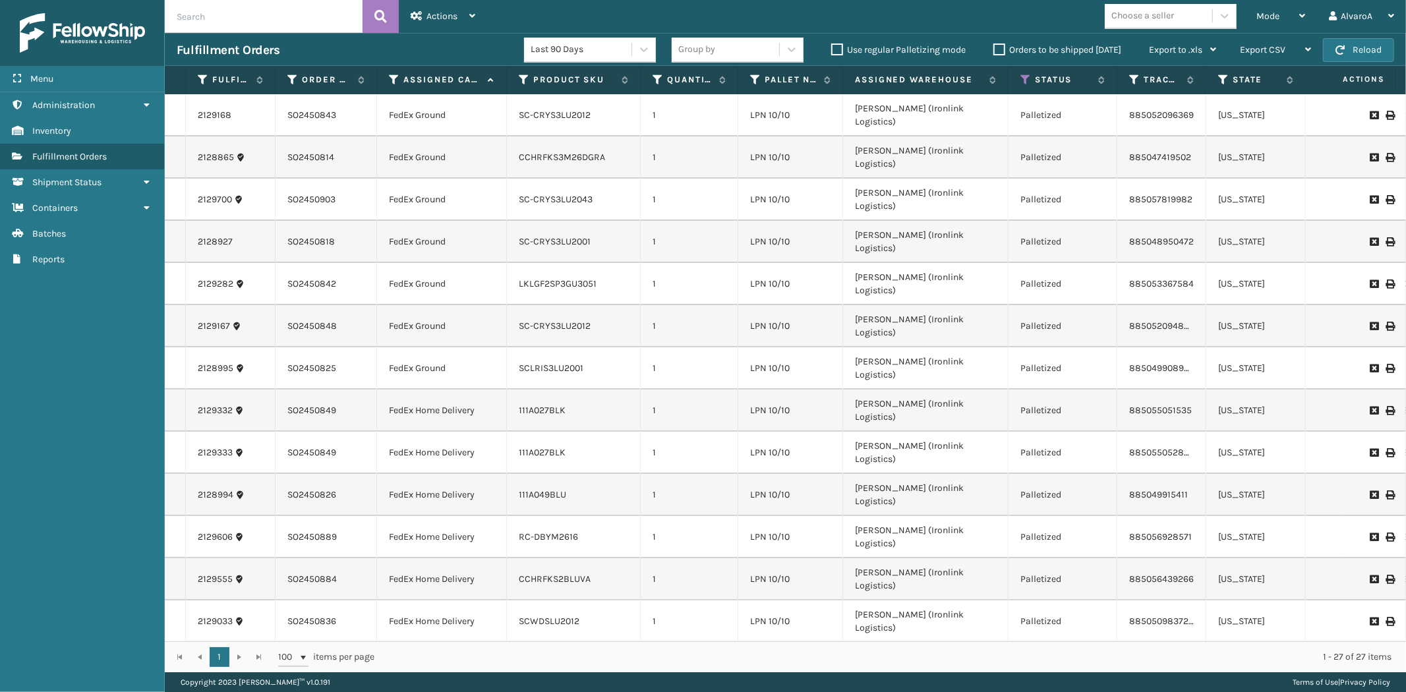
click at [1175, 179] on td "885057819982" at bounding box center [1161, 200] width 89 height 42
click at [1269, 5] on div "Mode" at bounding box center [1281, 16] width 49 height 33
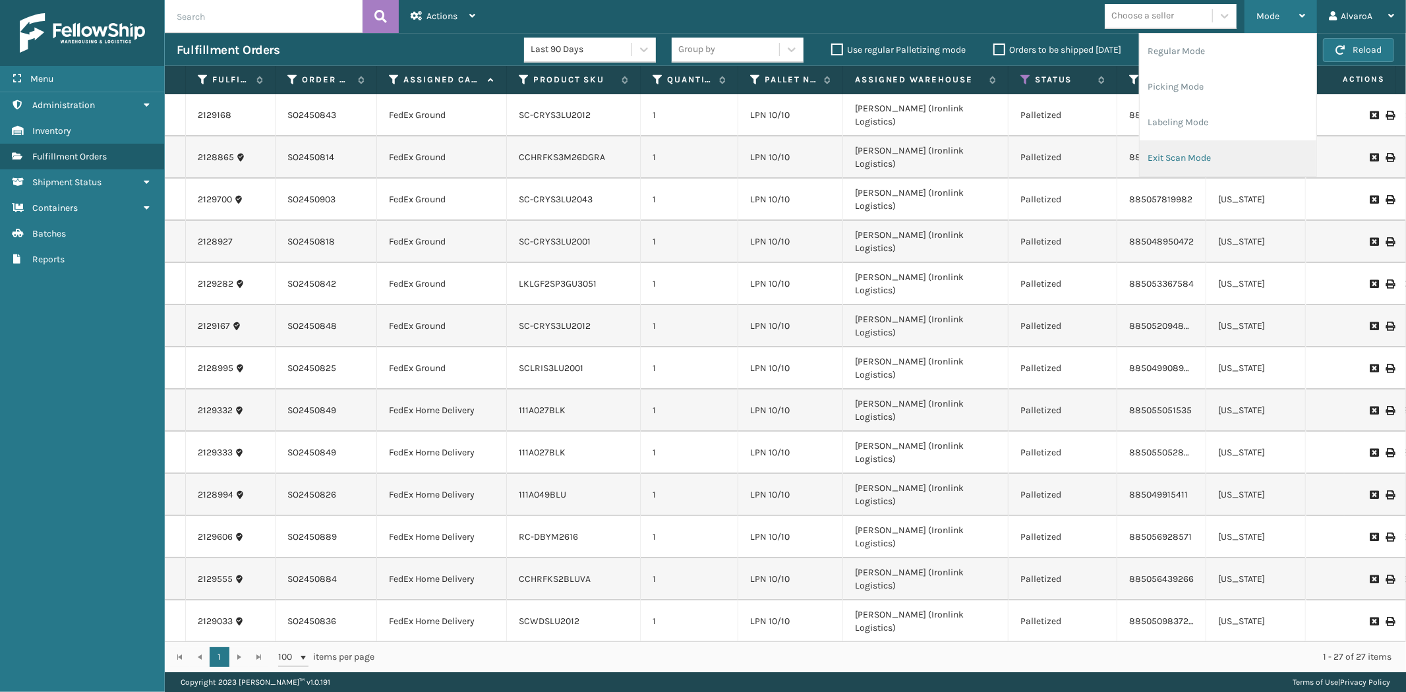
click at [1173, 159] on li "Exit Scan Mode" at bounding box center [1228, 158] width 177 height 36
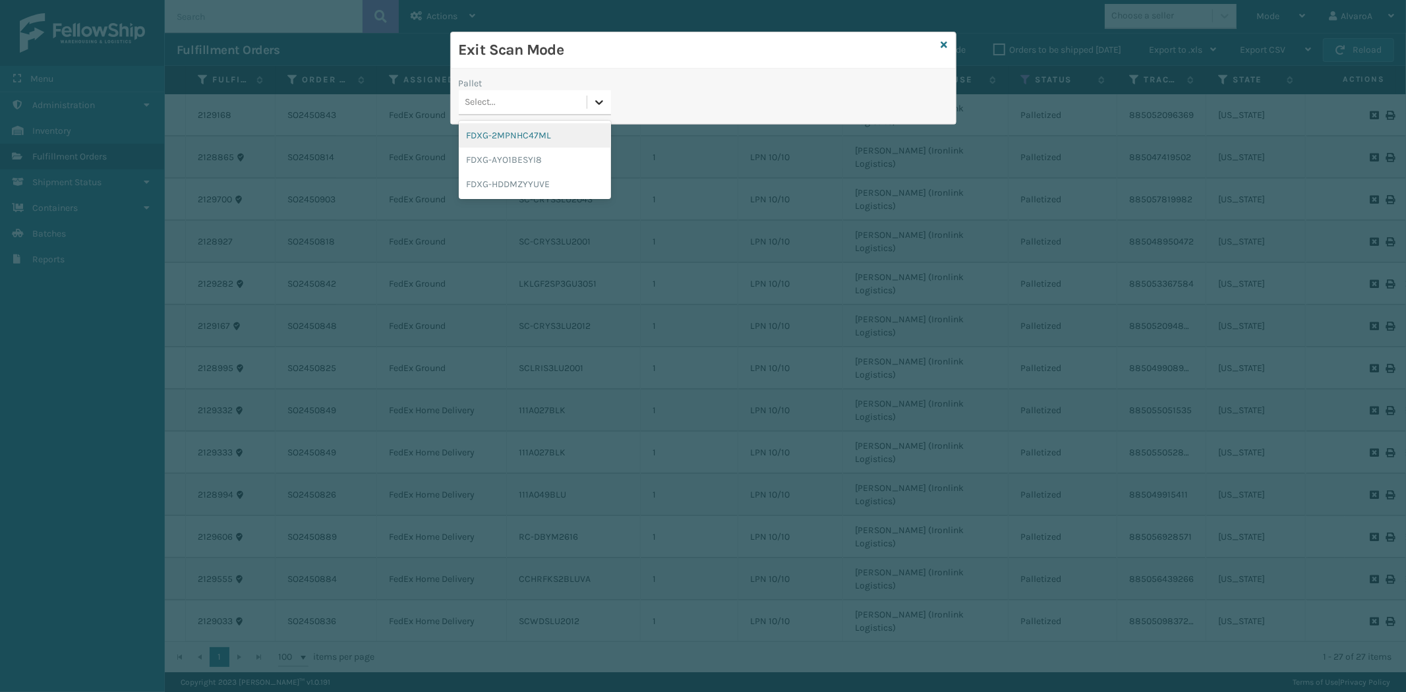
drag, startPoint x: 588, startPoint y: 100, endPoint x: 589, endPoint y: 109, distance: 8.7
click at [589, 104] on div at bounding box center [599, 102] width 24 height 24
click at [522, 173] on div "FDXG-HDDMZYYUVE" at bounding box center [535, 184] width 152 height 24
